Goal: Navigation & Orientation: Find specific page/section

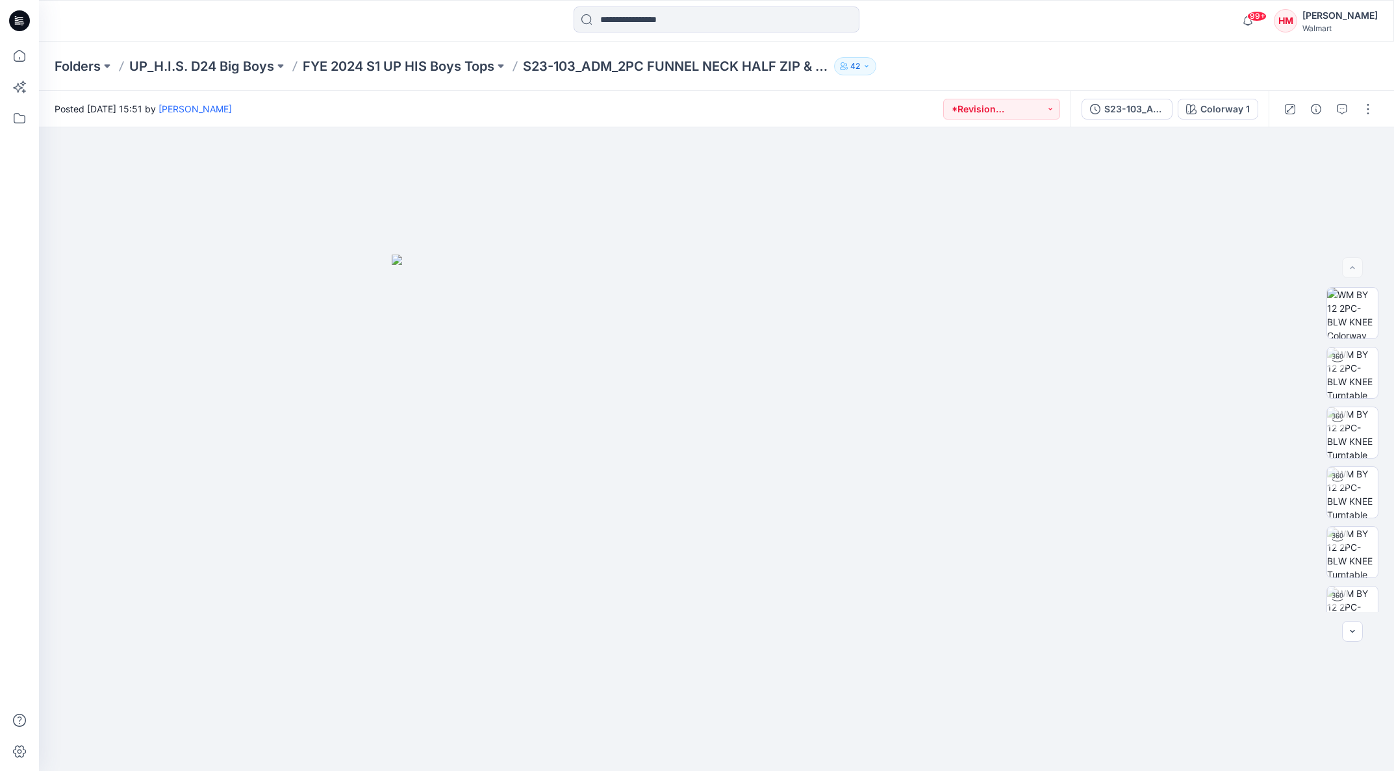
click at [73, 63] on p "Folders" at bounding box center [78, 66] width 46 height 18
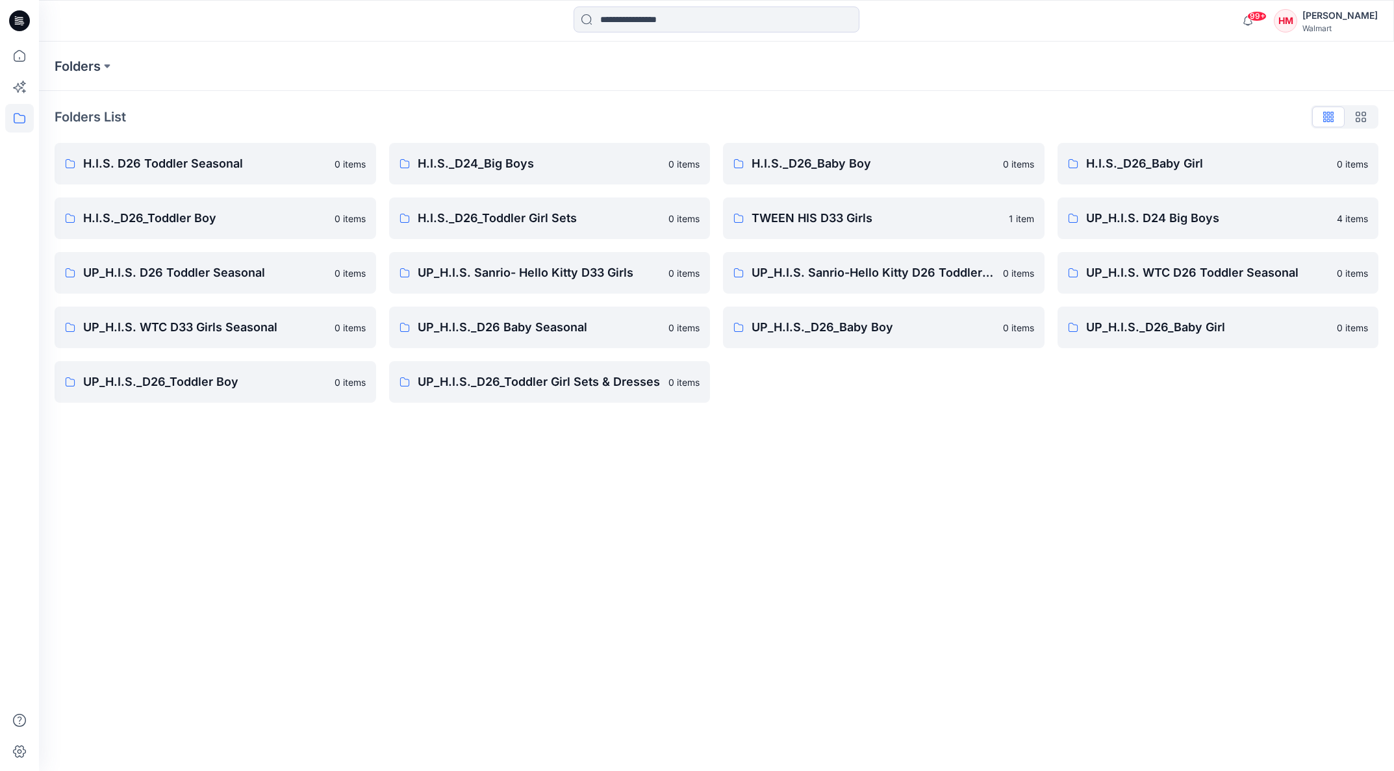
click at [134, 385] on p "UP_H.I.S._D26_Toddler Boy" at bounding box center [205, 382] width 244 height 18
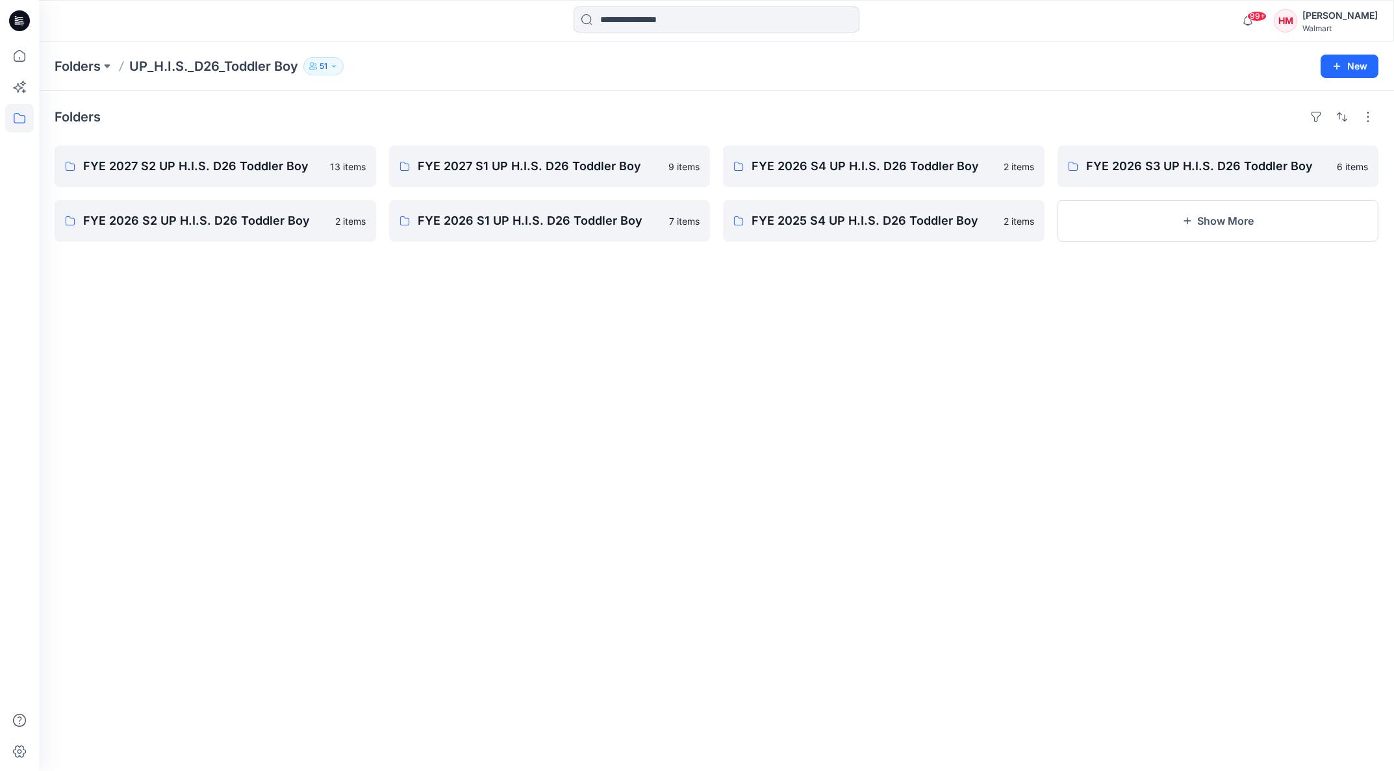
click at [127, 394] on div "Folders FYE 2027 S2 UP H.I.S. D26 Toddler Boy 13 items FYE 2026 S2 UP H.I.S. D2…" at bounding box center [716, 431] width 1355 height 680
click at [274, 169] on p "FYE 2027 S2 UP H.I.S. D26 Toddler Boy" at bounding box center [214, 166] width 262 height 18
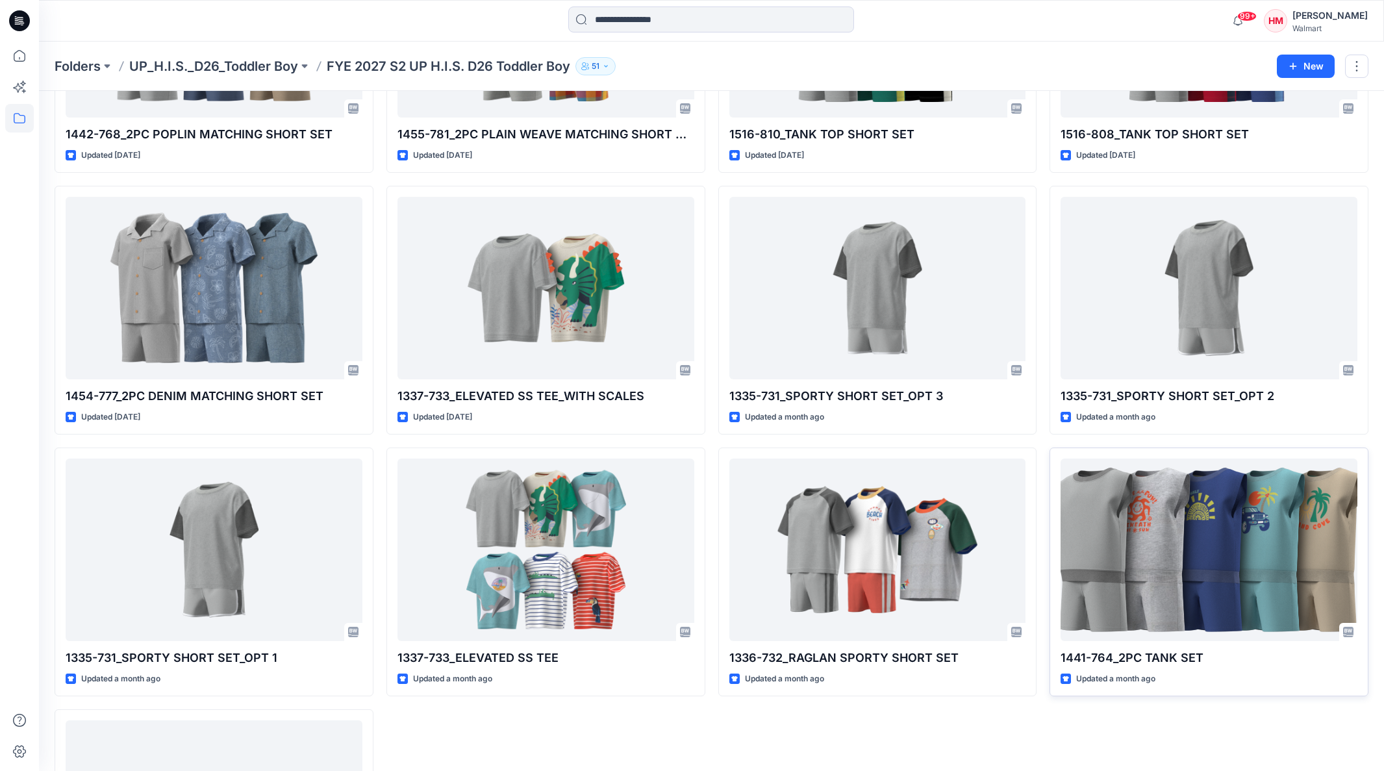
scroll to position [222, 0]
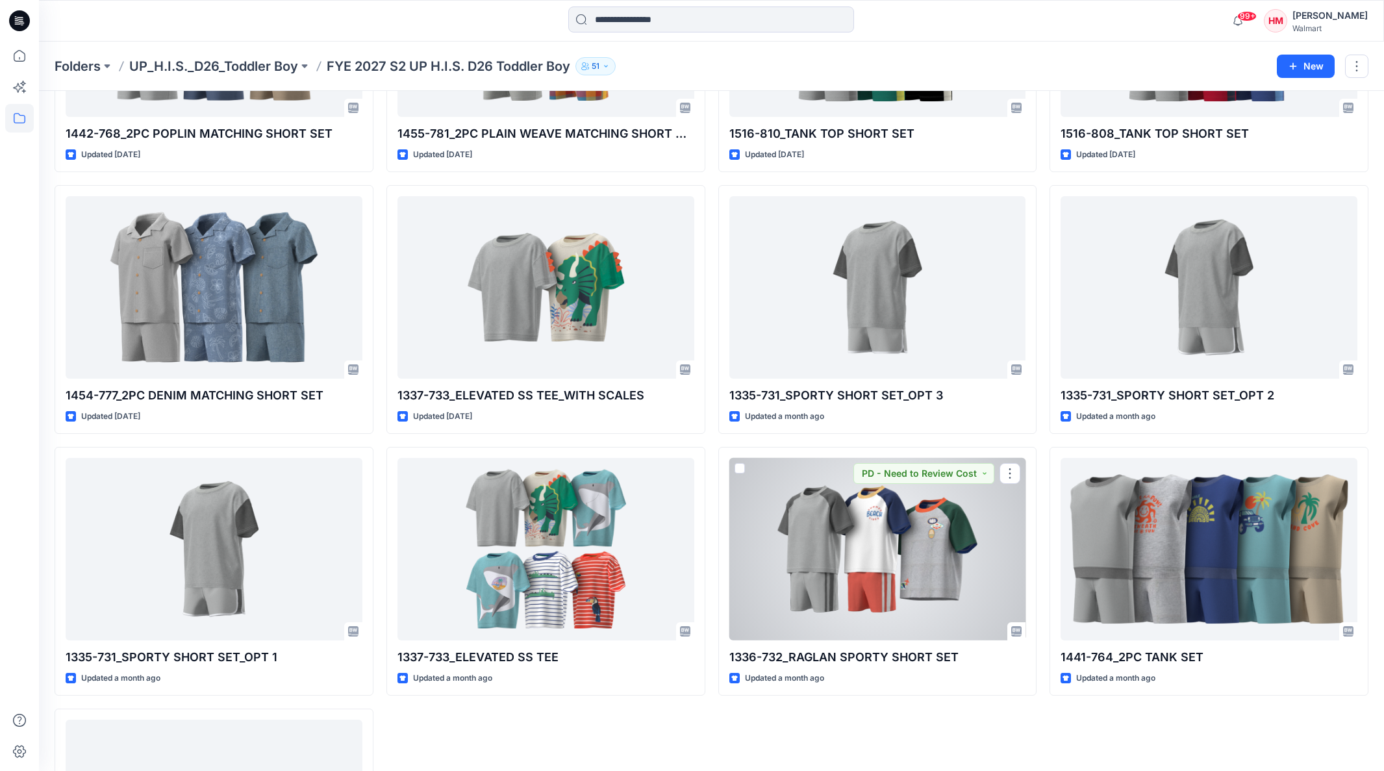
click at [956, 505] on div at bounding box center [878, 549] width 297 height 183
